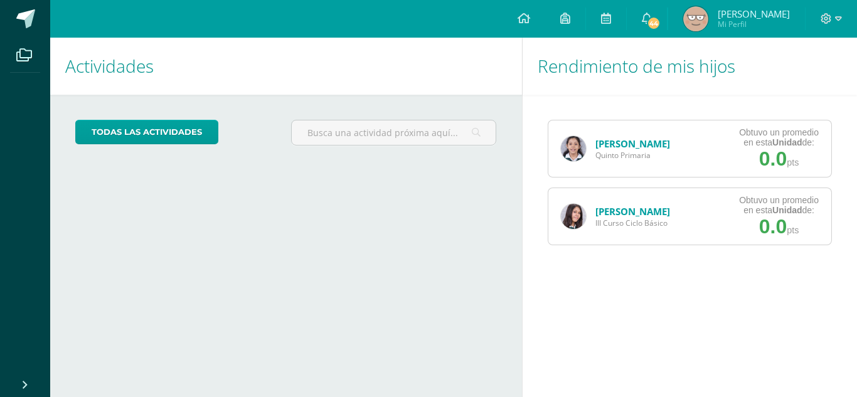
click at [585, 219] on img at bounding box center [573, 216] width 25 height 25
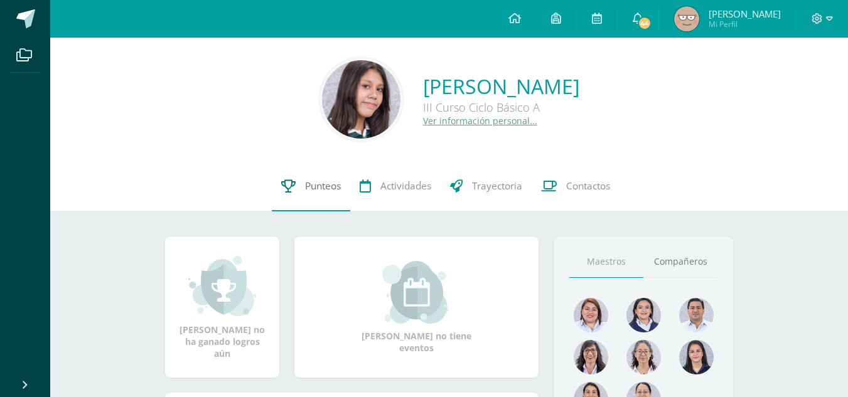
click at [316, 186] on span "Punteos" at bounding box center [323, 185] width 36 height 13
click at [305, 179] on span "Punteos" at bounding box center [323, 185] width 36 height 13
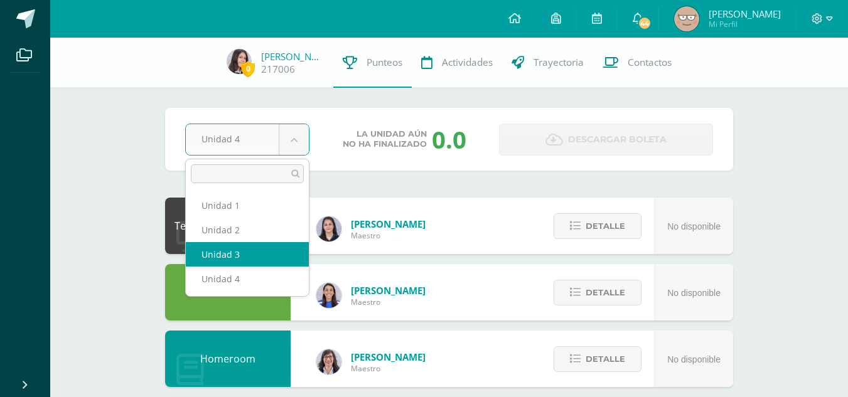
select select "Unidad 3"
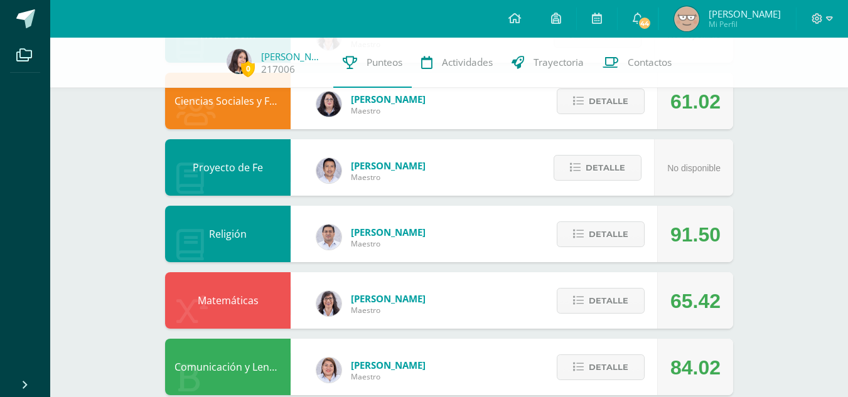
scroll to position [325, 0]
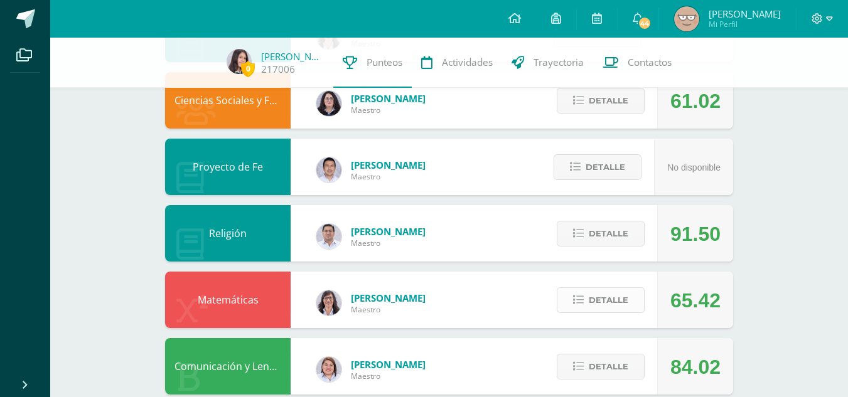
click at [618, 297] on span "Detalle" at bounding box center [608, 300] width 40 height 23
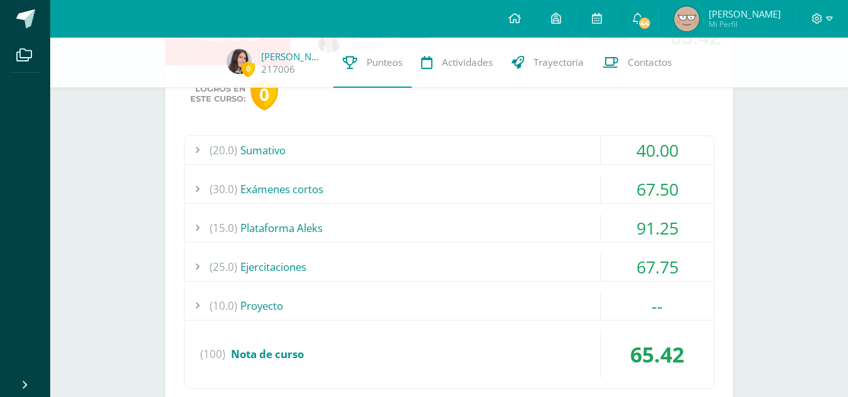
scroll to position [588, 0]
click at [512, 261] on div "(25.0) Ejercitaciones" at bounding box center [448, 266] width 529 height 28
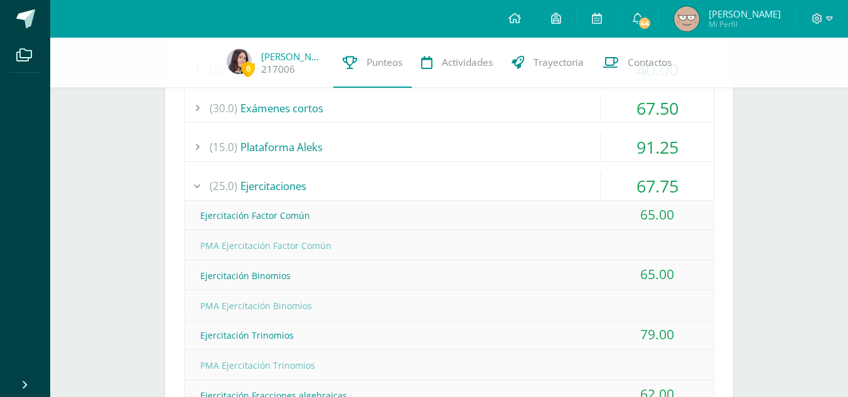
scroll to position [668, 0]
click at [489, 188] on div "(25.0) Ejercitaciones" at bounding box center [448, 187] width 529 height 28
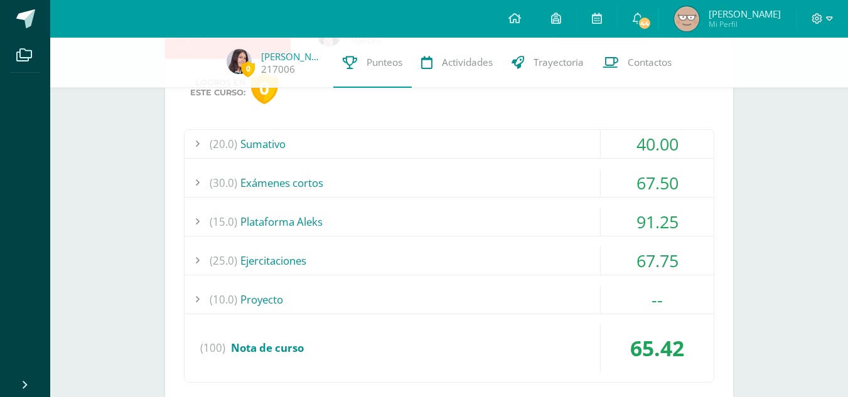
scroll to position [593, 0]
click at [514, 177] on div "(30.0) Exámenes cortos" at bounding box center [448, 184] width 529 height 28
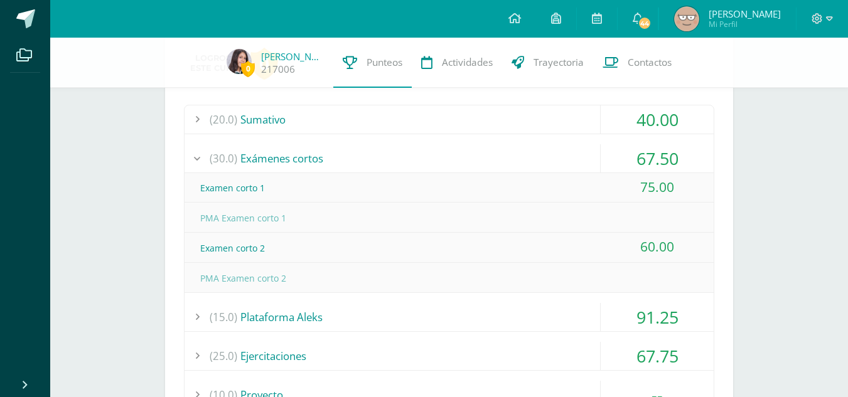
scroll to position [600, 0]
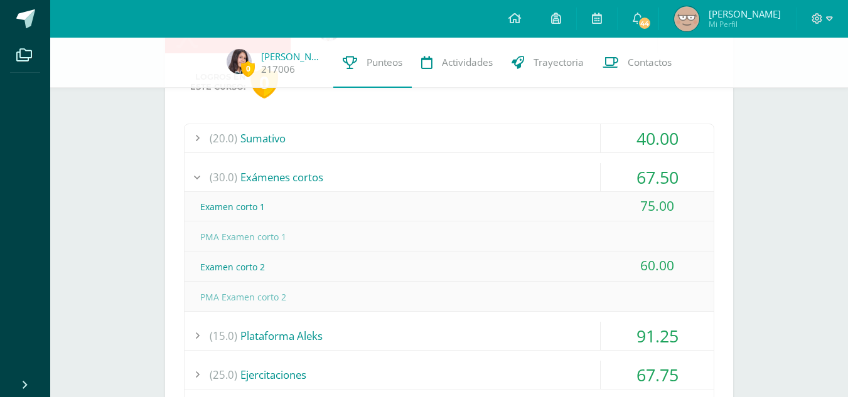
click at [458, 176] on div "(30.0) Exámenes cortos" at bounding box center [448, 177] width 529 height 28
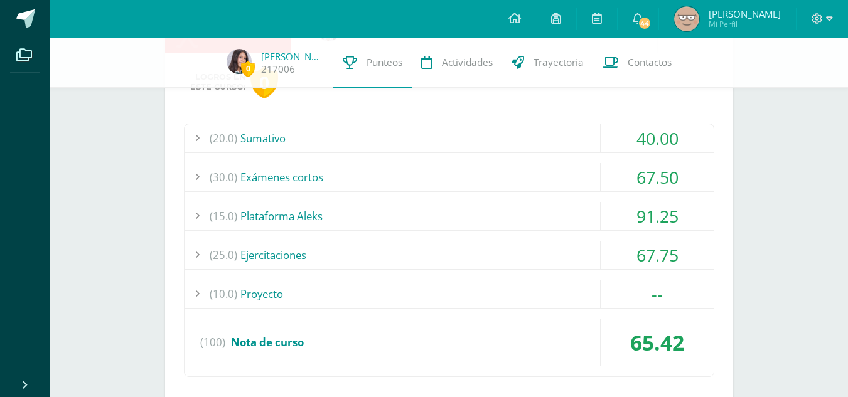
click at [459, 146] on div "(20.0) Sumativo" at bounding box center [448, 138] width 529 height 28
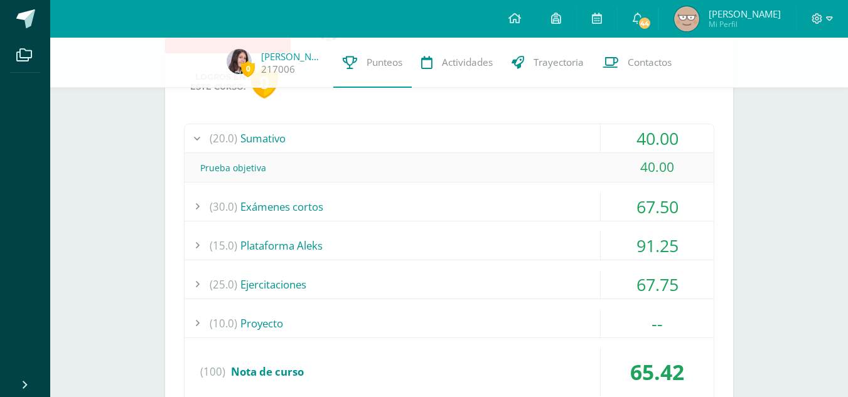
click at [459, 146] on div "(20.0) Sumativo" at bounding box center [448, 138] width 529 height 28
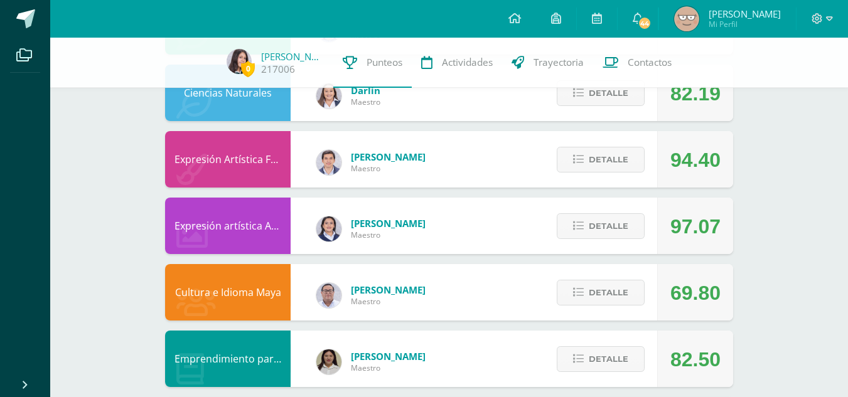
scroll to position [1091, 0]
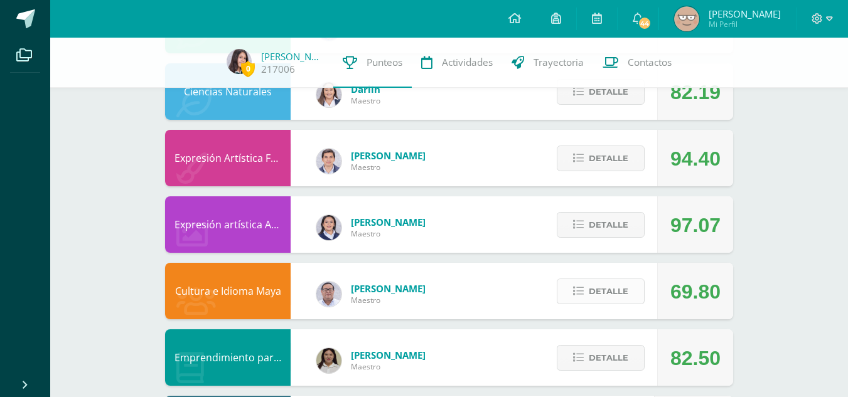
click at [577, 295] on icon at bounding box center [578, 291] width 11 height 11
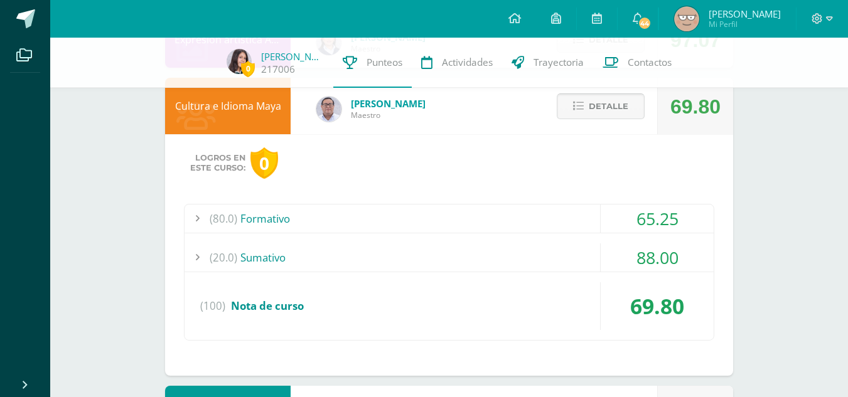
scroll to position [1337, 0]
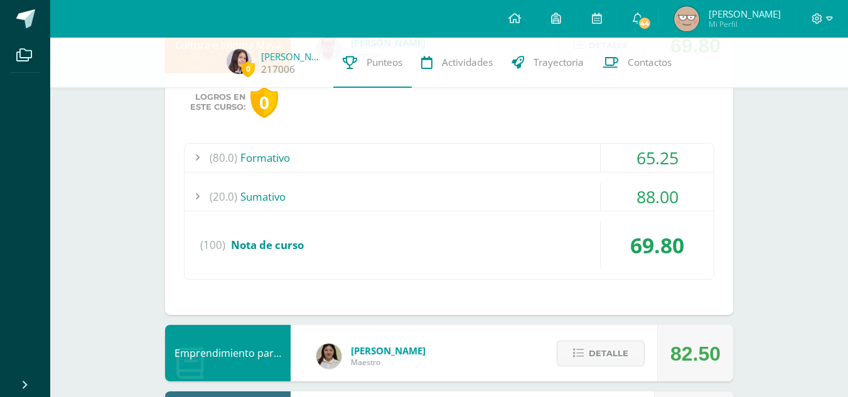
click at [510, 210] on div "(20.0) Sumativo" at bounding box center [448, 197] width 529 height 28
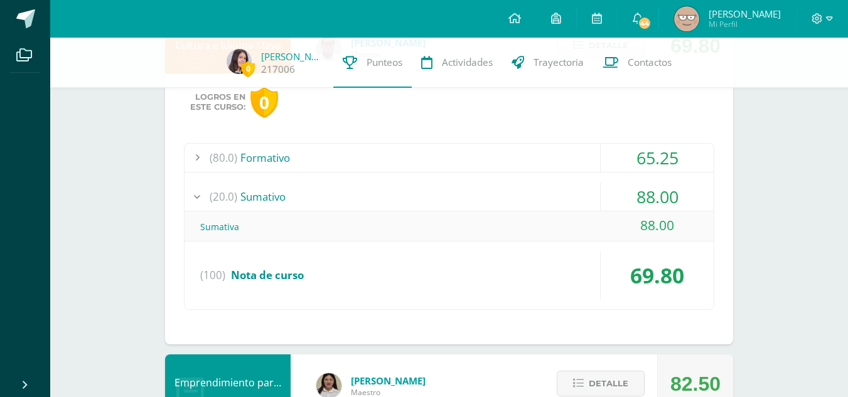
click at [494, 169] on div "(80.0) Formativo" at bounding box center [448, 158] width 529 height 28
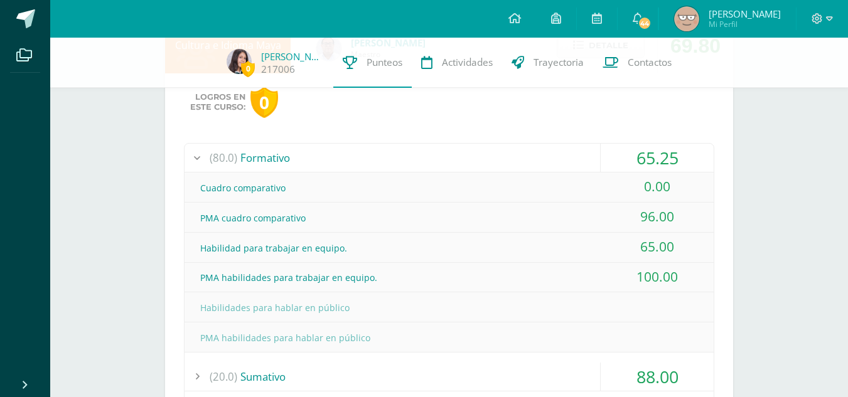
click at [492, 169] on div "(80.0) Formativo" at bounding box center [448, 158] width 529 height 28
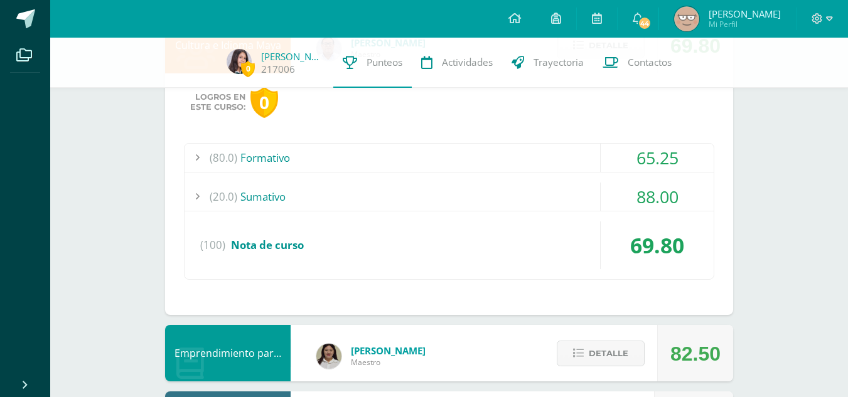
click at [467, 192] on div "(20.0) Sumativo" at bounding box center [448, 197] width 529 height 28
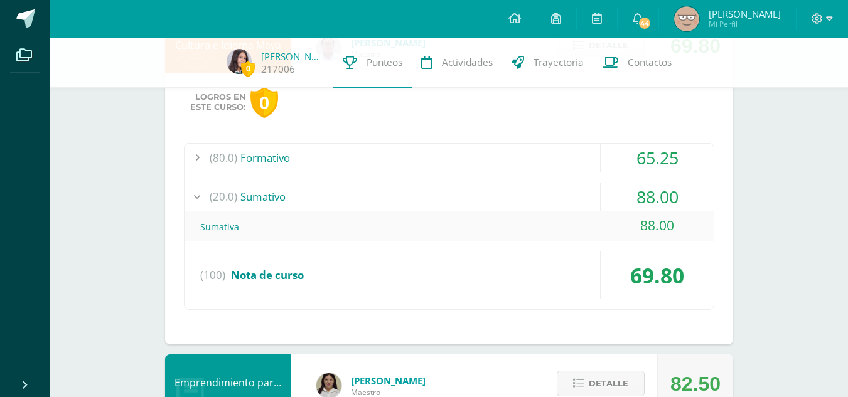
click at [467, 192] on div "(20.0) Sumativo" at bounding box center [448, 197] width 529 height 28
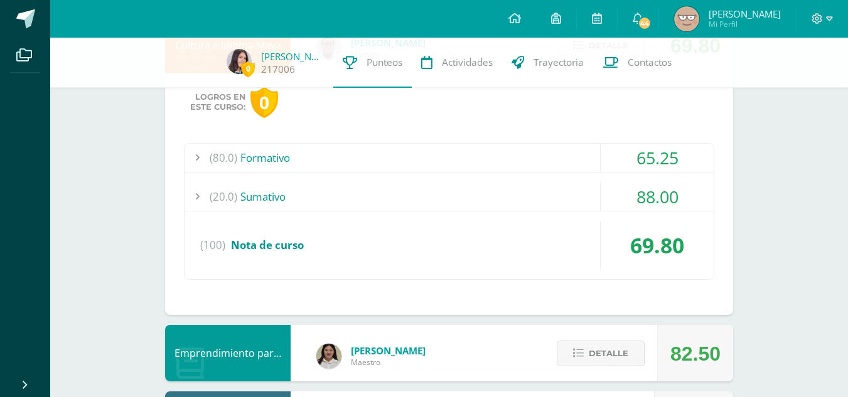
click at [461, 164] on div "(80.0) Formativo" at bounding box center [448, 158] width 529 height 28
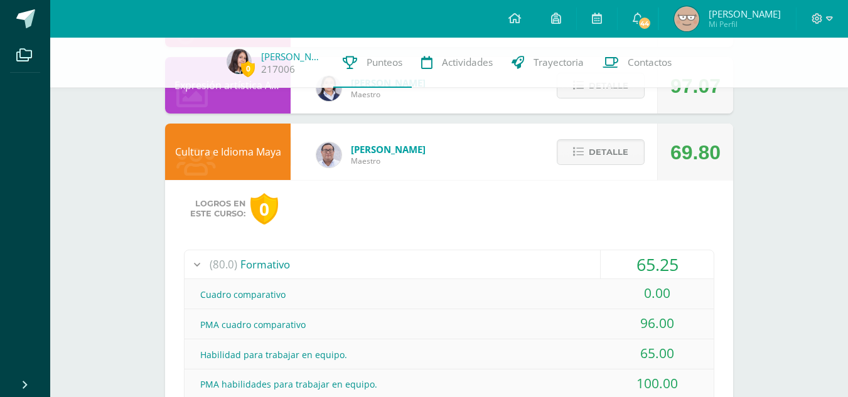
scroll to position [1226, 0]
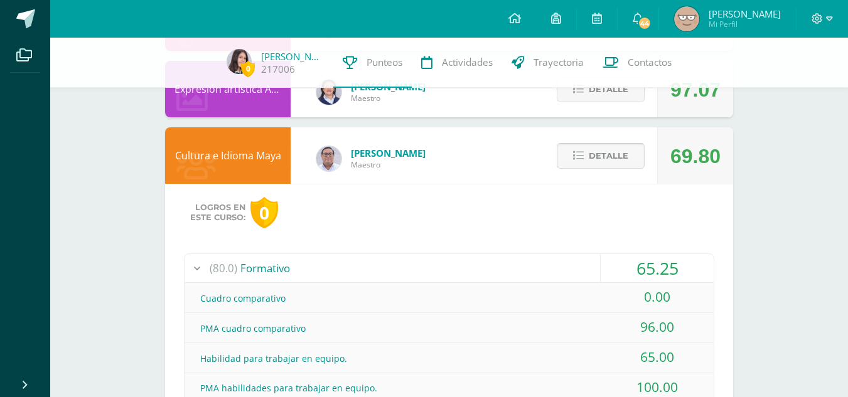
click at [612, 157] on span "Detalle" at bounding box center [608, 155] width 40 height 23
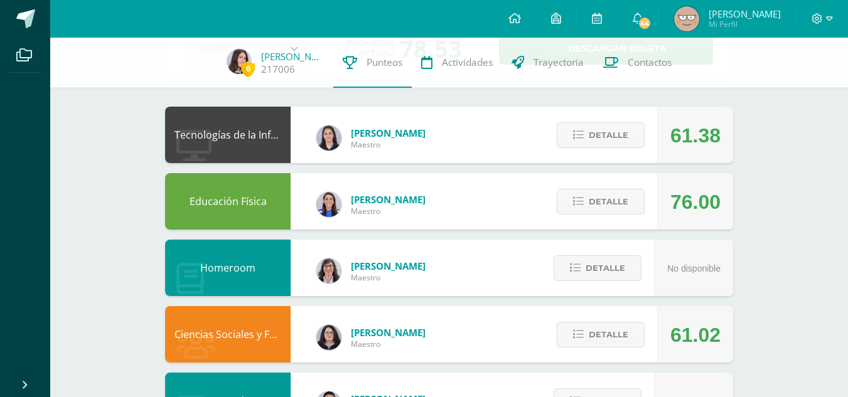
scroll to position [90, 0]
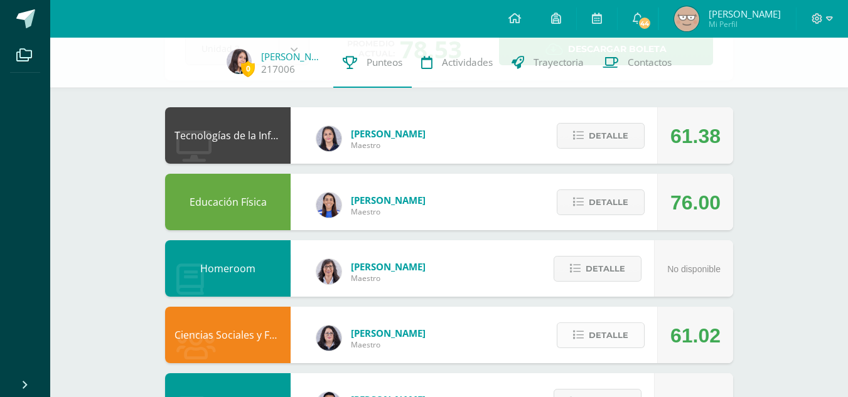
click at [600, 339] on span "Detalle" at bounding box center [608, 335] width 40 height 23
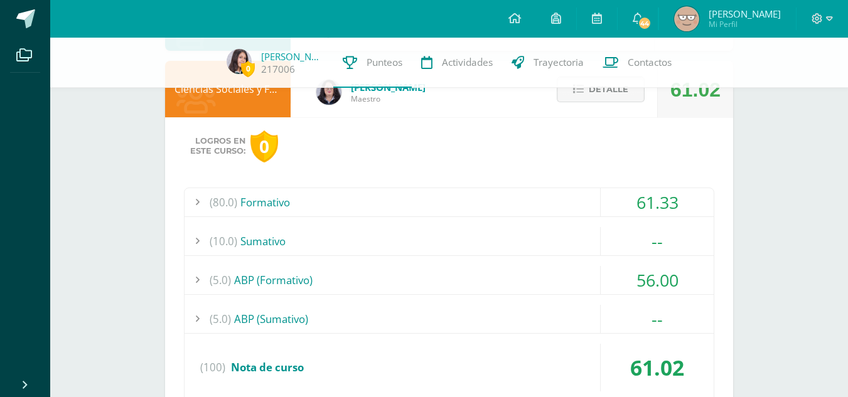
scroll to position [346, 0]
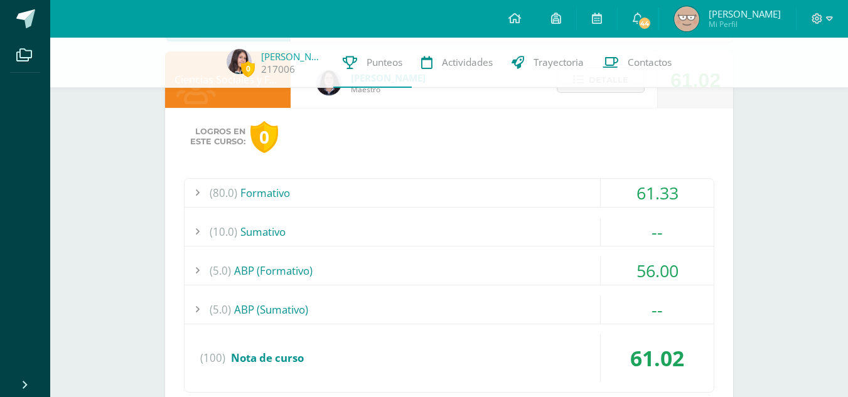
click at [472, 197] on div "(80.0) Formativo" at bounding box center [448, 193] width 529 height 28
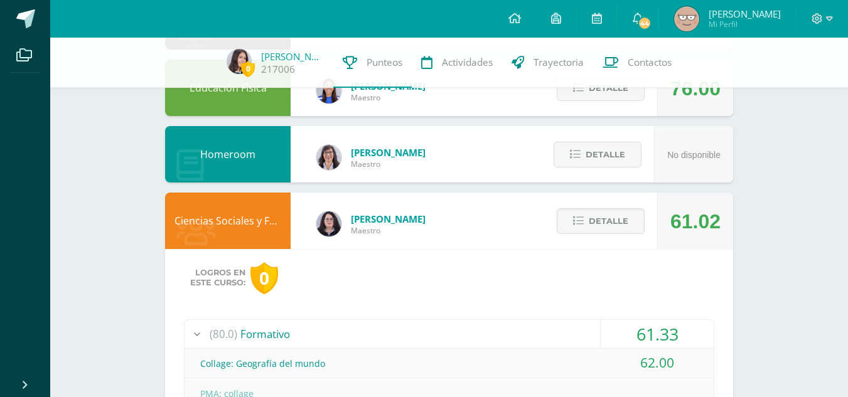
scroll to position [203, 0]
